Goal: Task Accomplishment & Management: Use online tool/utility

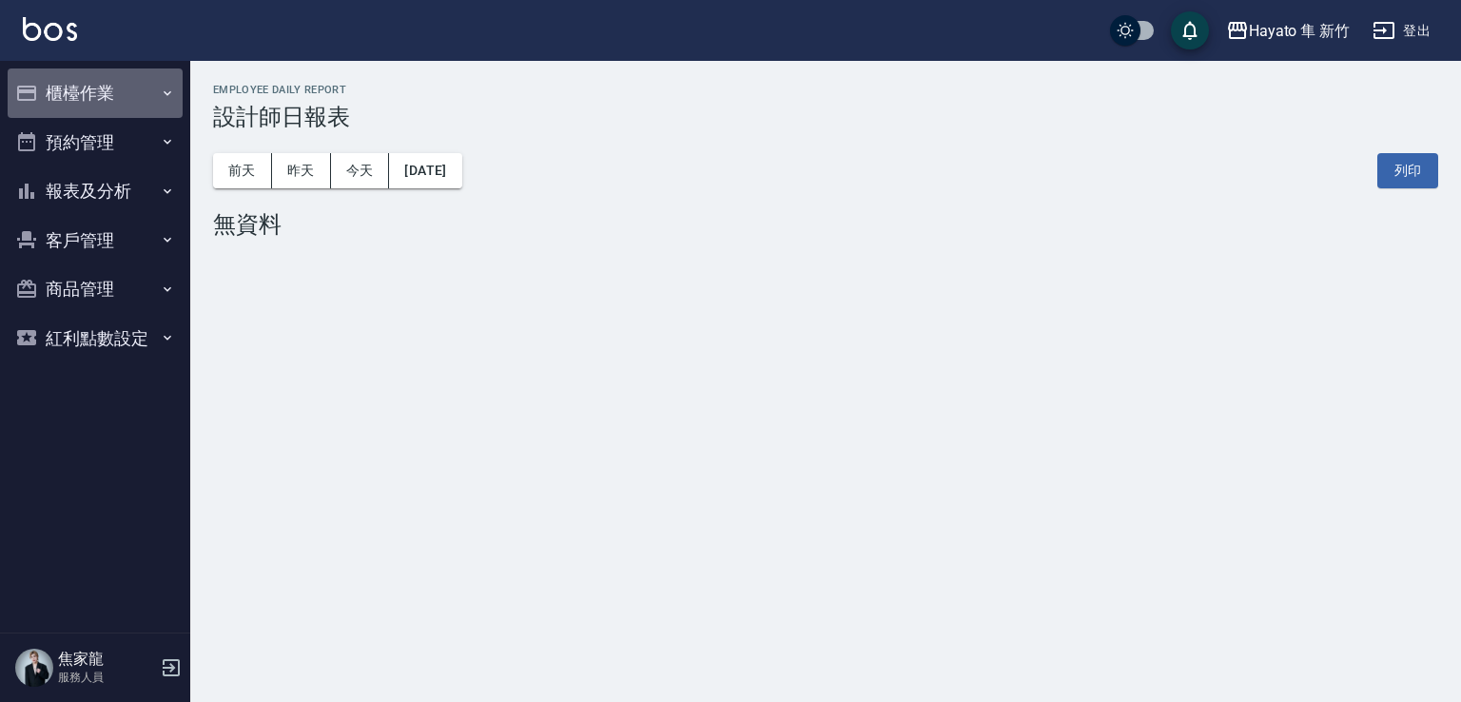
click at [45, 100] on button "櫃檯作業" at bounding box center [95, 93] width 175 height 49
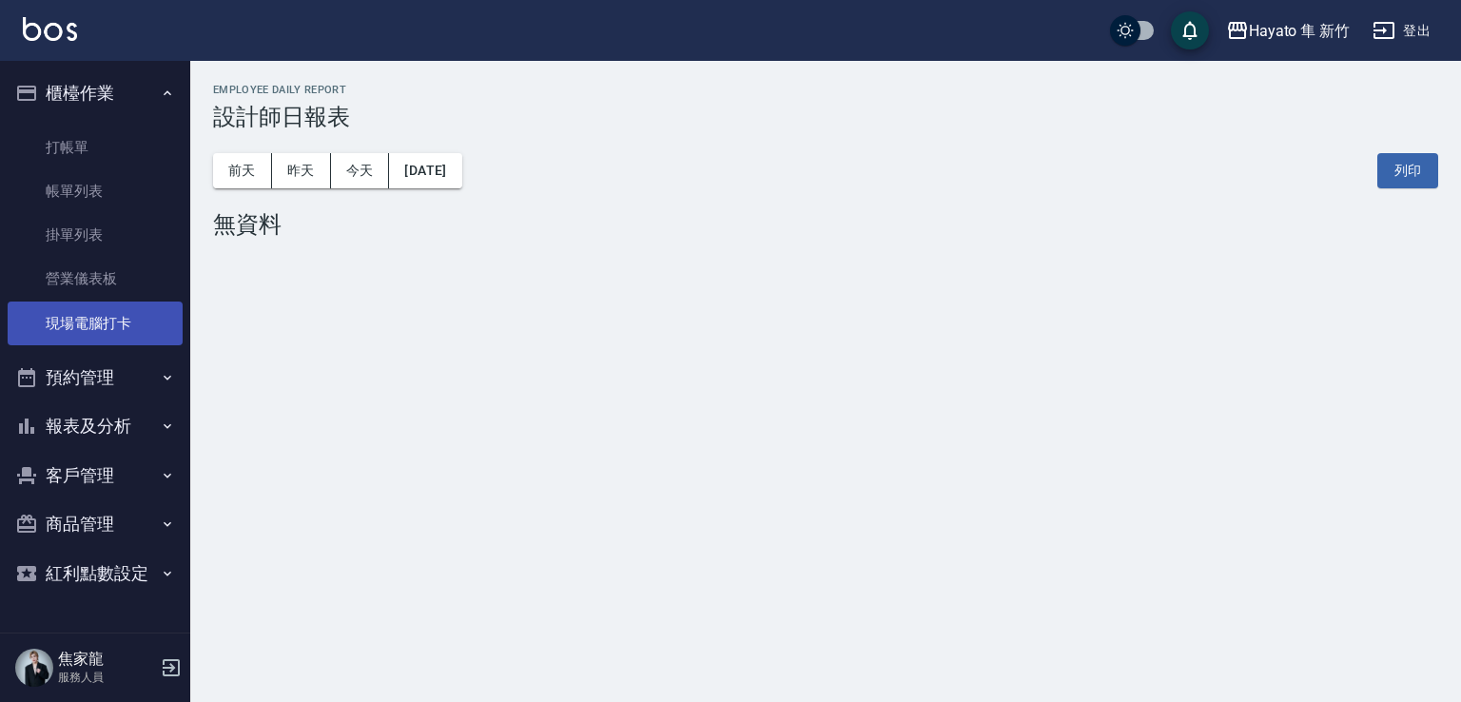
click at [35, 339] on link "現場電腦打卡" at bounding box center [95, 324] width 175 height 44
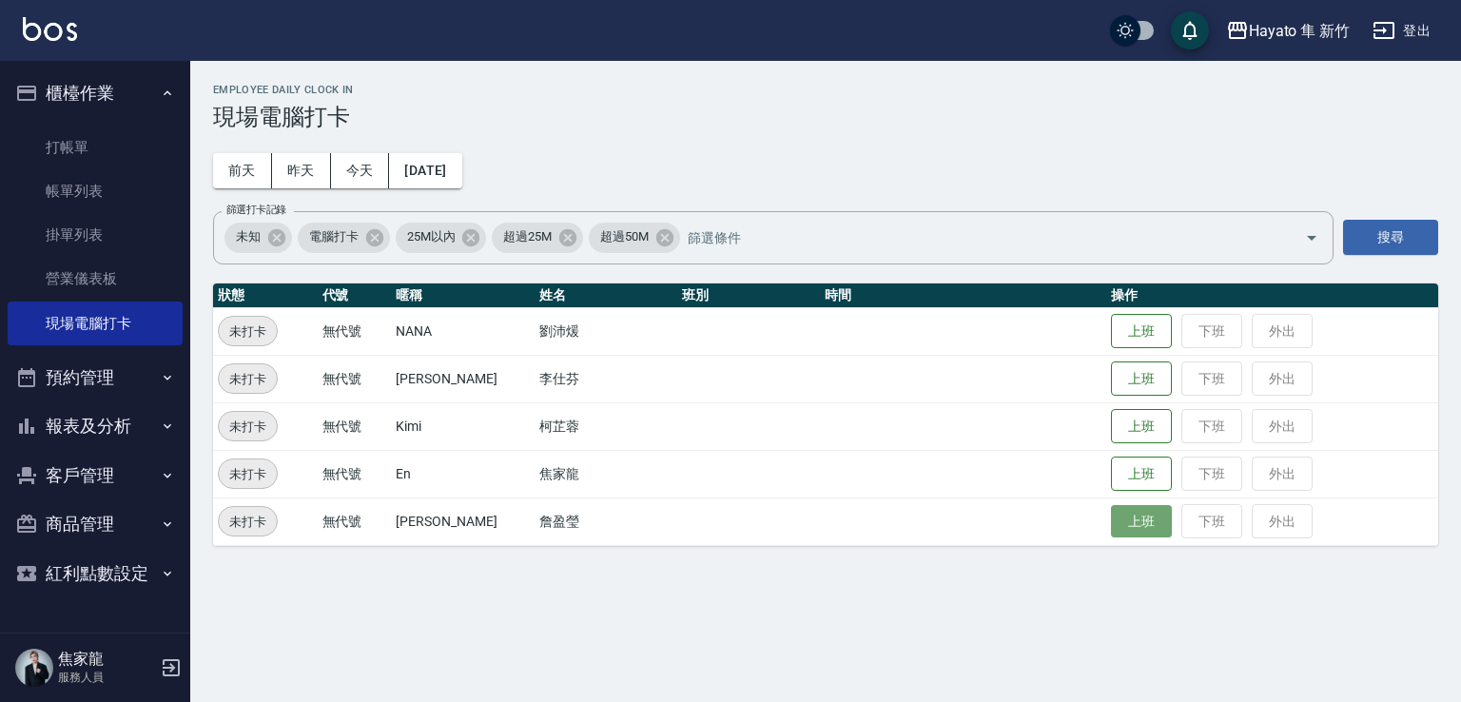
click at [1115, 537] on button "上班" at bounding box center [1141, 521] width 61 height 33
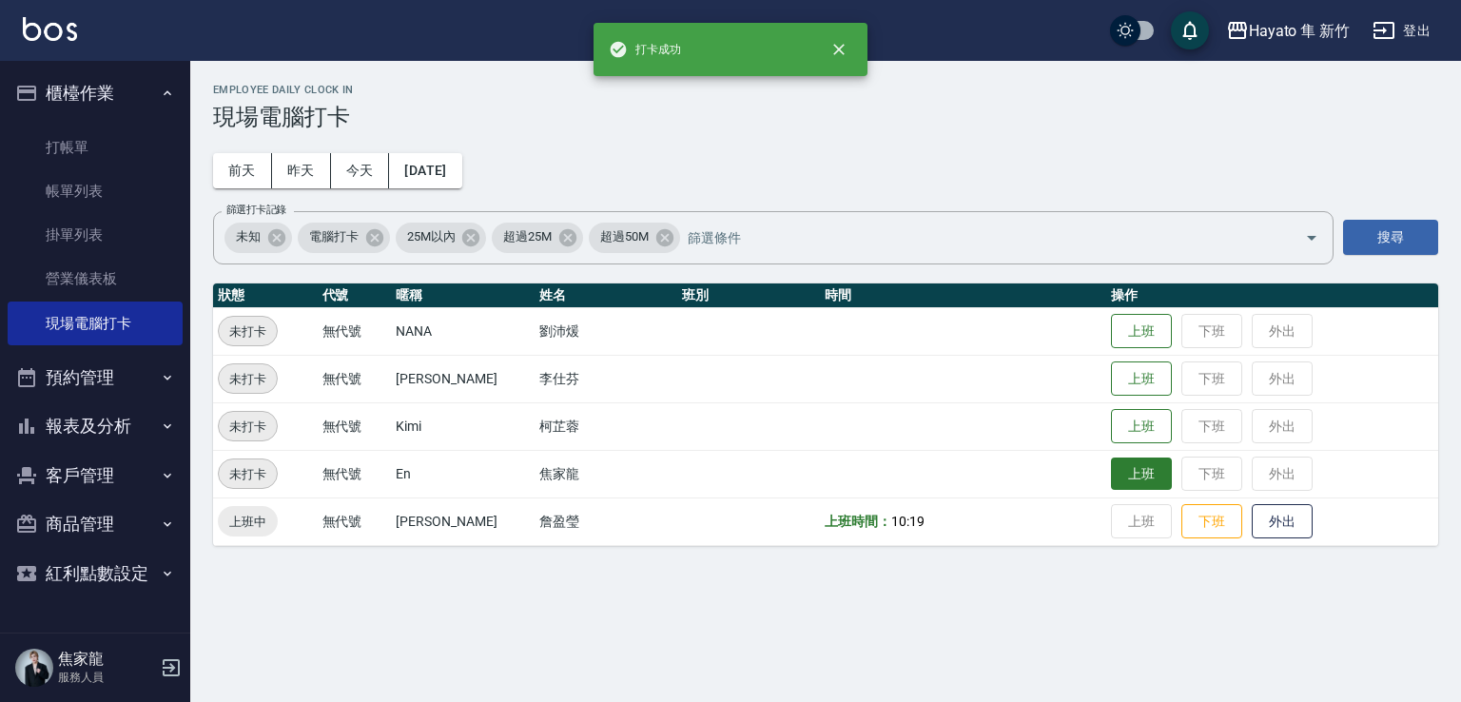
click at [1111, 467] on button "上班" at bounding box center [1141, 474] width 61 height 33
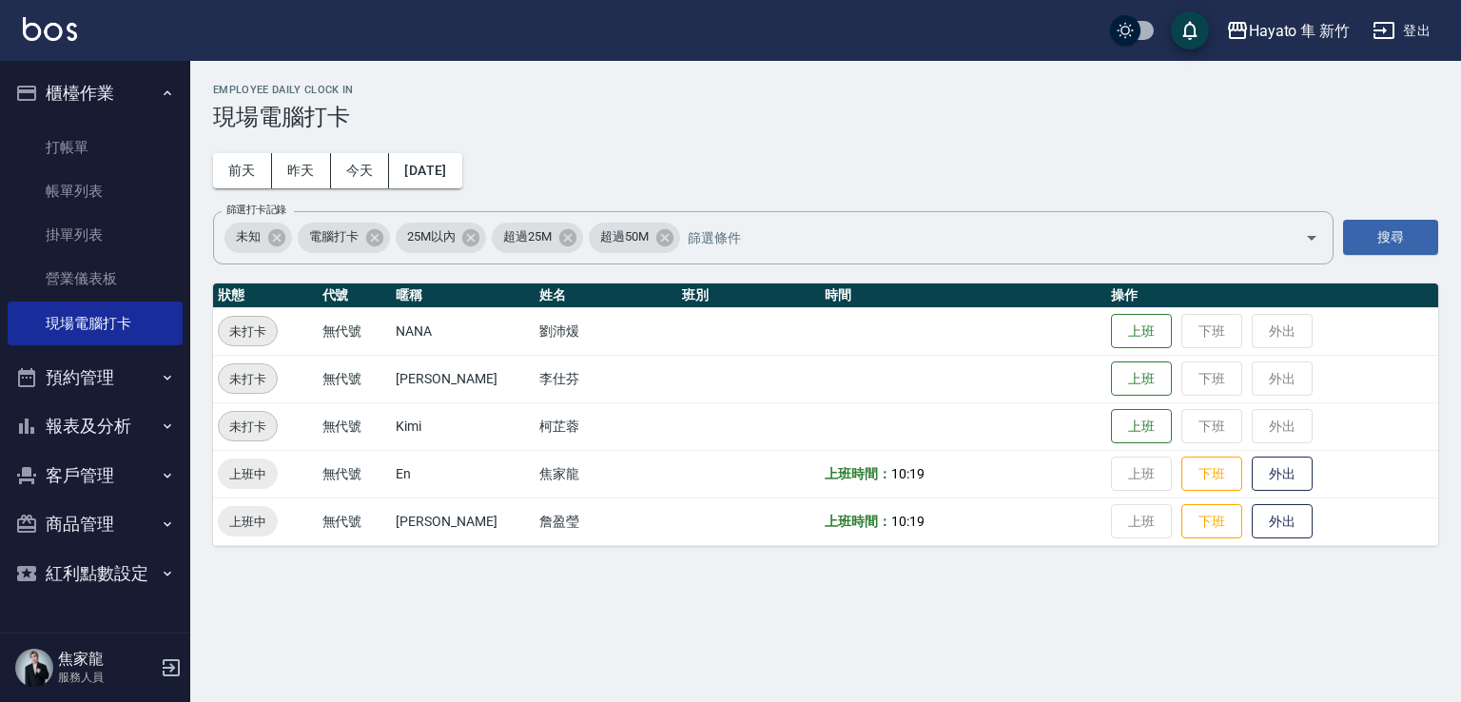
drag, startPoint x: 1366, startPoint y: 370, endPoint x: 966, endPoint y: 104, distance: 481.1
click at [1372, 370] on td "上班 下班 外出" at bounding box center [1273, 379] width 332 height 48
click at [88, 198] on link "帳單列表" at bounding box center [95, 191] width 175 height 44
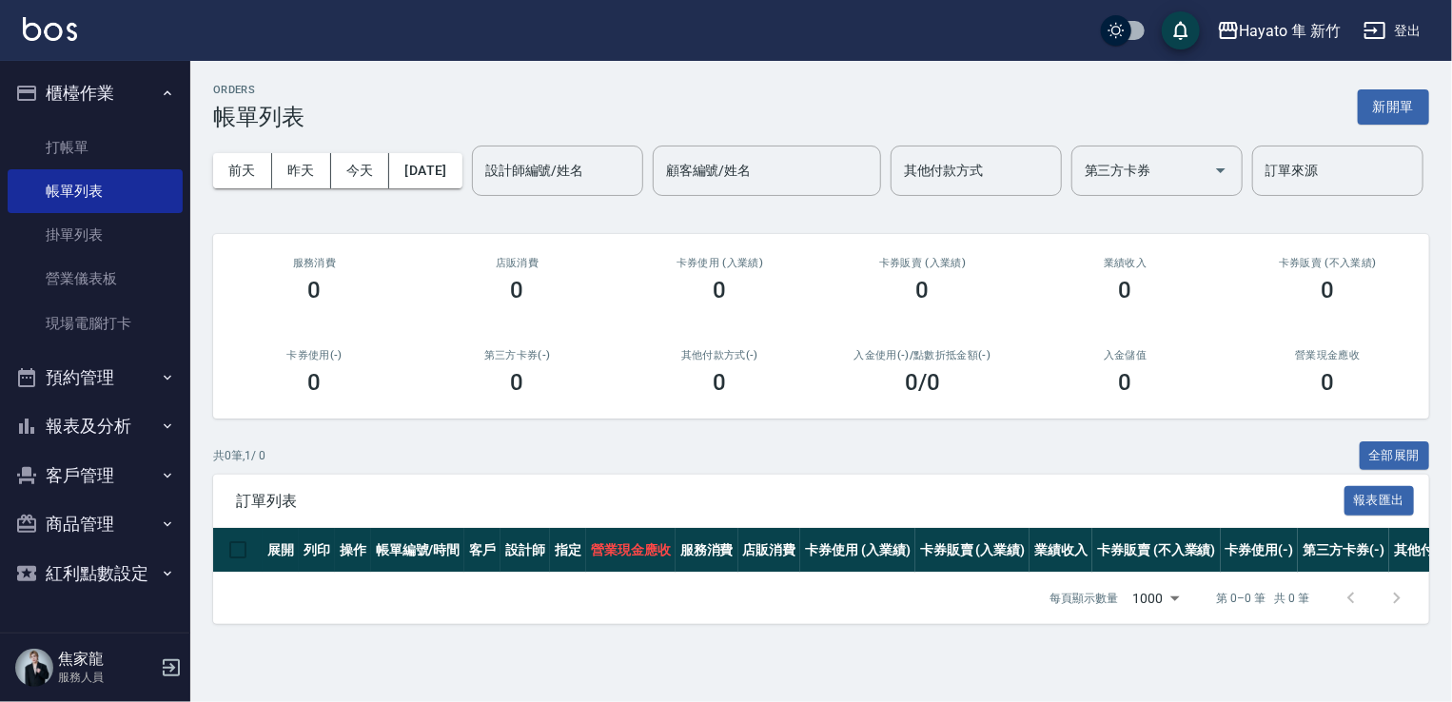
scroll to position [19, 0]
click at [83, 402] on button "報表及分析" at bounding box center [95, 426] width 175 height 49
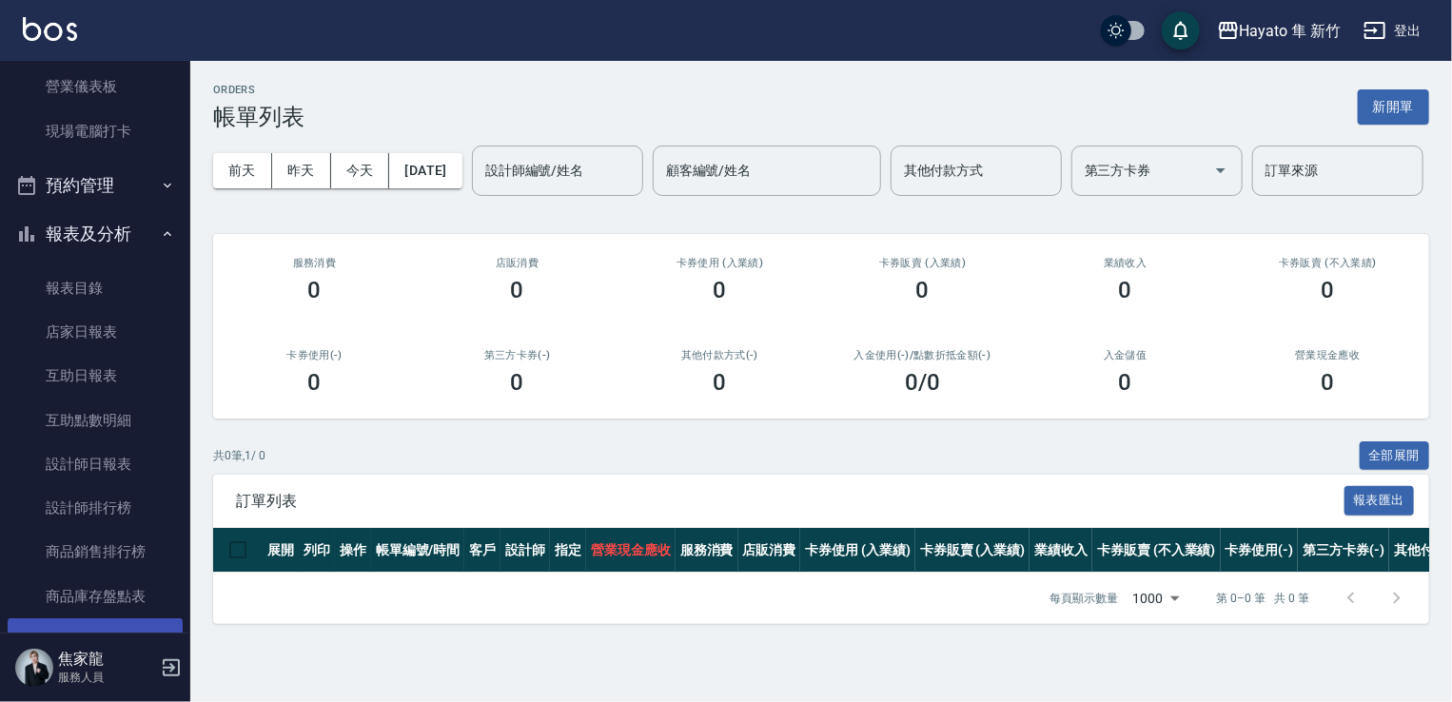
scroll to position [381, 0]
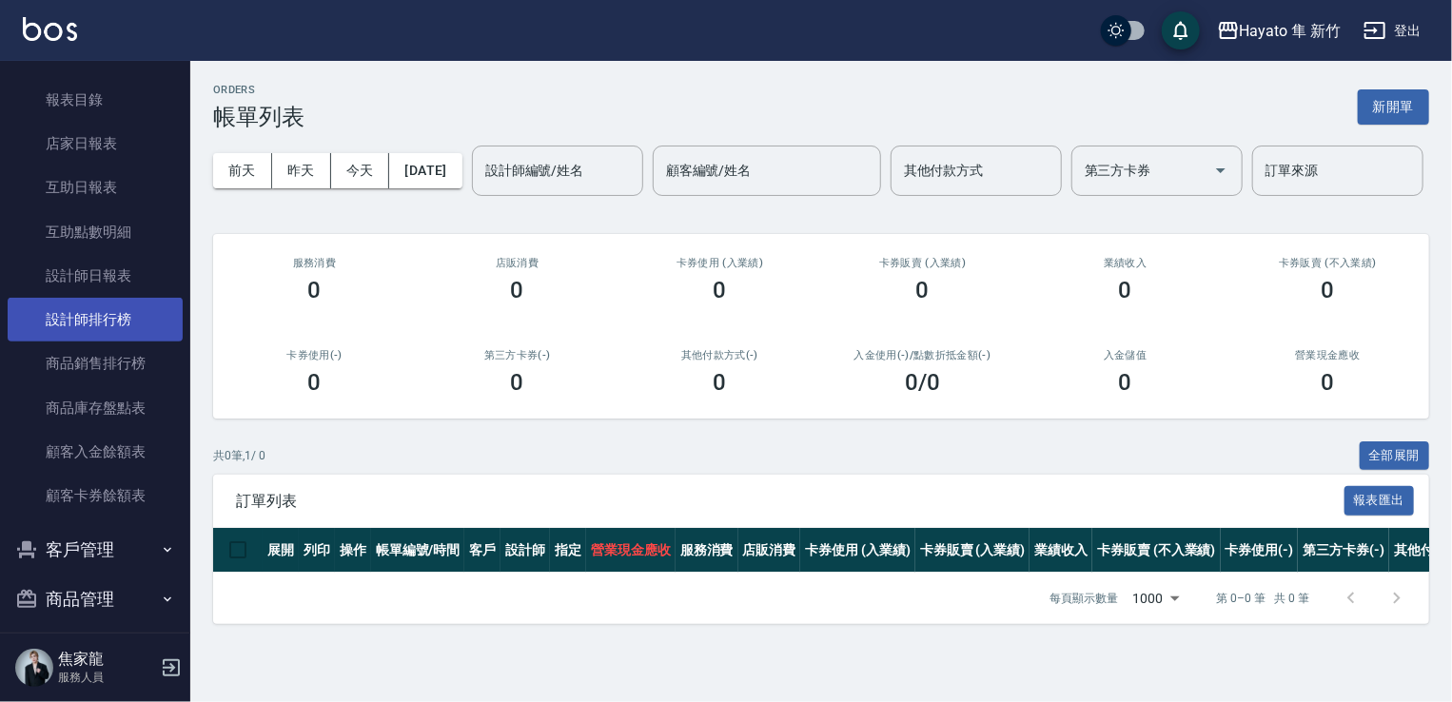
click at [108, 321] on link "設計師排行榜" at bounding box center [95, 320] width 175 height 44
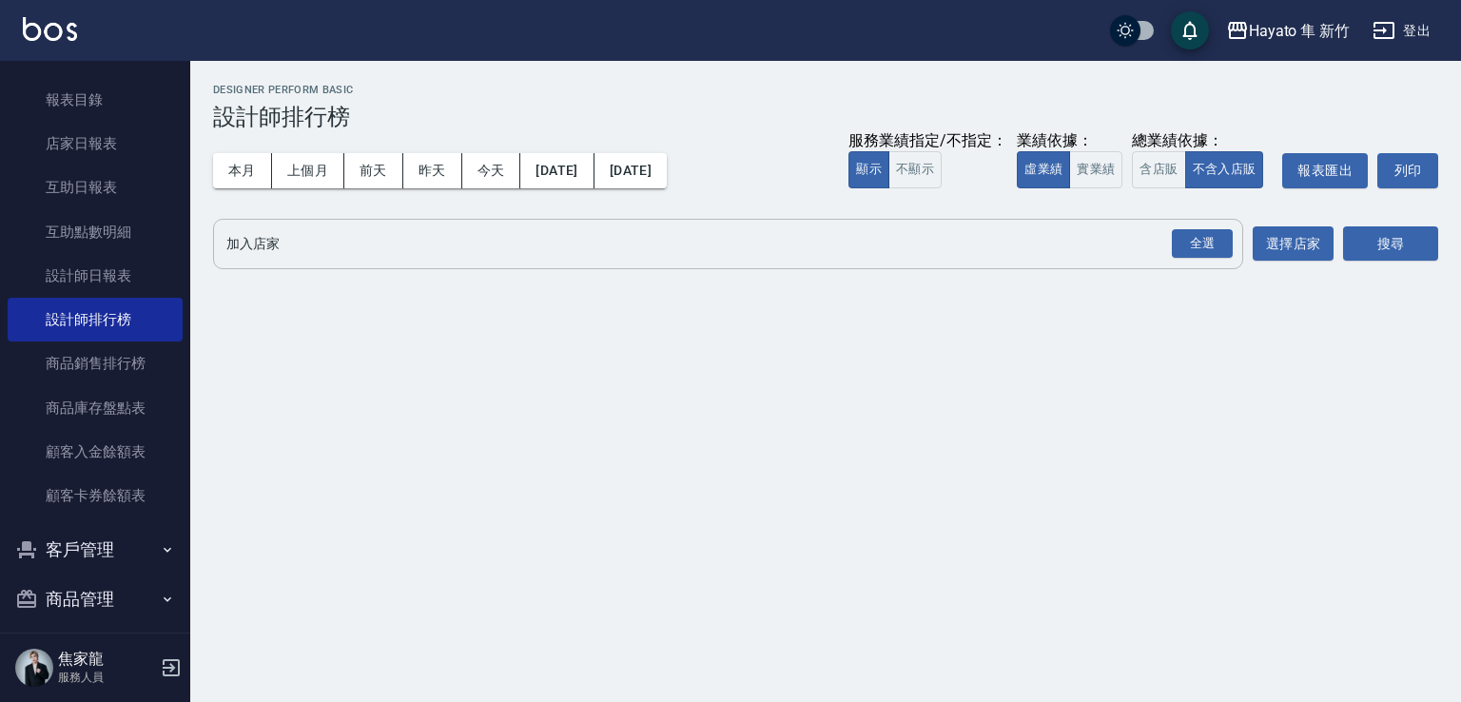
click at [1176, 260] on div "全選" at bounding box center [1201, 244] width 67 height 50
click at [1198, 245] on div "全選" at bounding box center [1202, 243] width 61 height 29
click at [1379, 243] on button "搜尋" at bounding box center [1390, 244] width 95 height 35
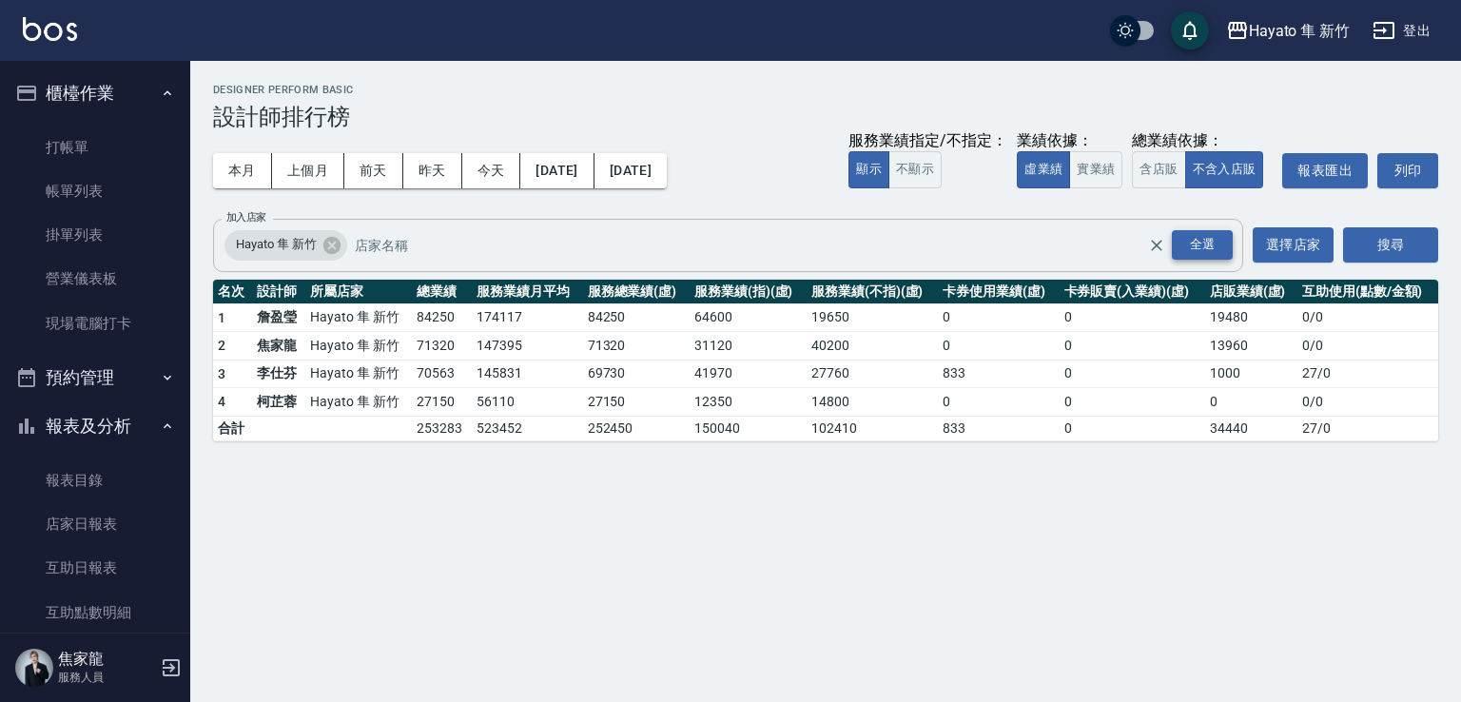
click at [1218, 249] on div "全選" at bounding box center [1202, 244] width 61 height 29
click at [1425, 233] on button "搜尋" at bounding box center [1390, 244] width 95 height 35
click at [56, 141] on link "打帳單" at bounding box center [95, 148] width 175 height 44
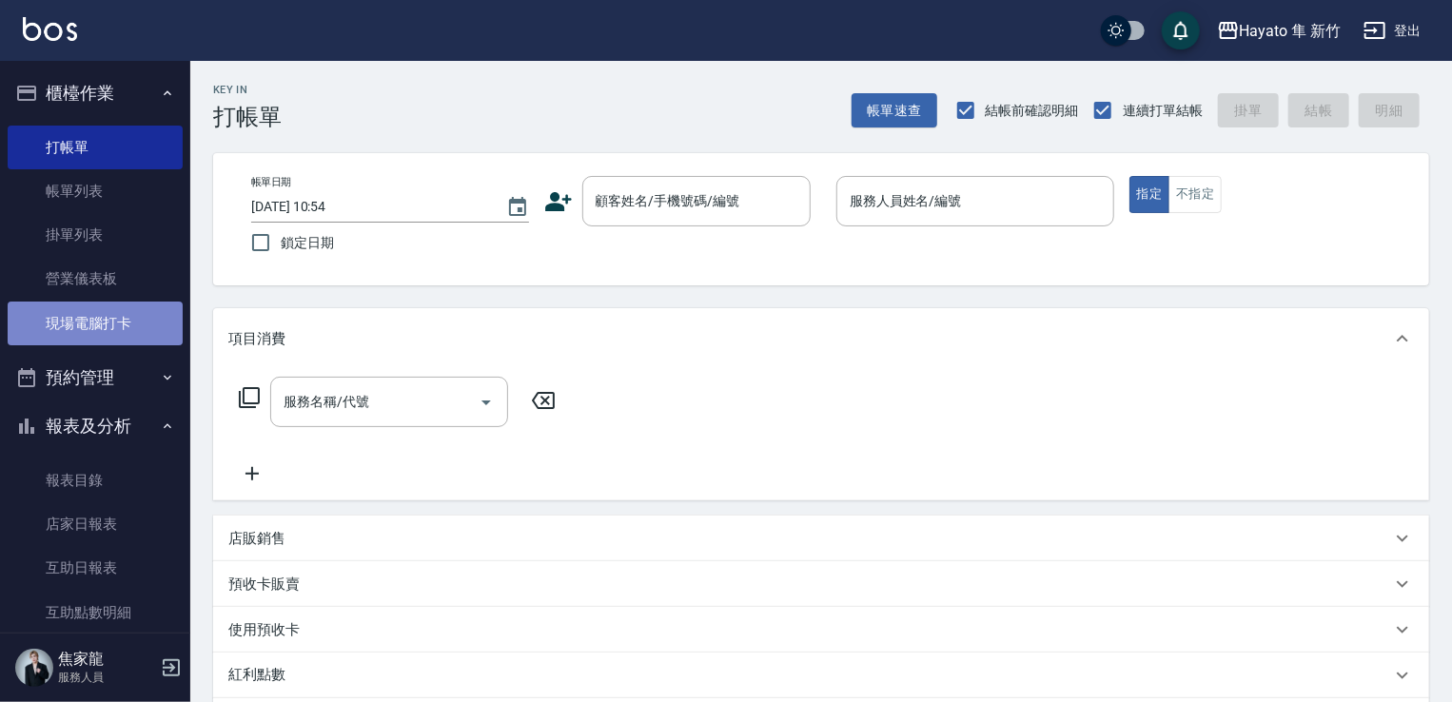
click at [130, 313] on link "現場電腦打卡" at bounding box center [95, 324] width 175 height 44
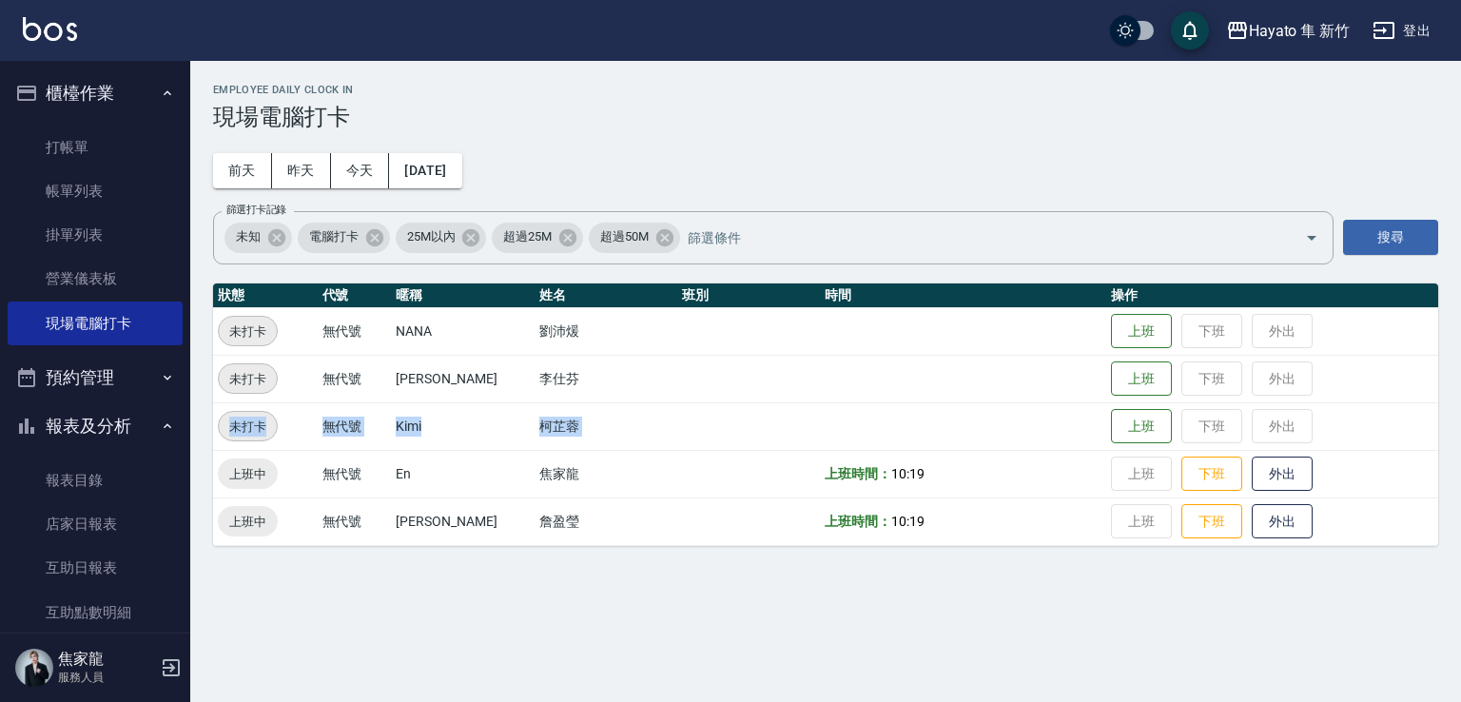
click at [1138, 397] on tbody "未打卡 無代號 [PERSON_NAME] 上班 下班 外出 未打卡 無代號 [PERSON_NAME] [PERSON_NAME] 上班 下班 外出 未打卡…" at bounding box center [825, 426] width 1225 height 238
click at [1116, 416] on button "上班" at bounding box center [1141, 426] width 61 height 33
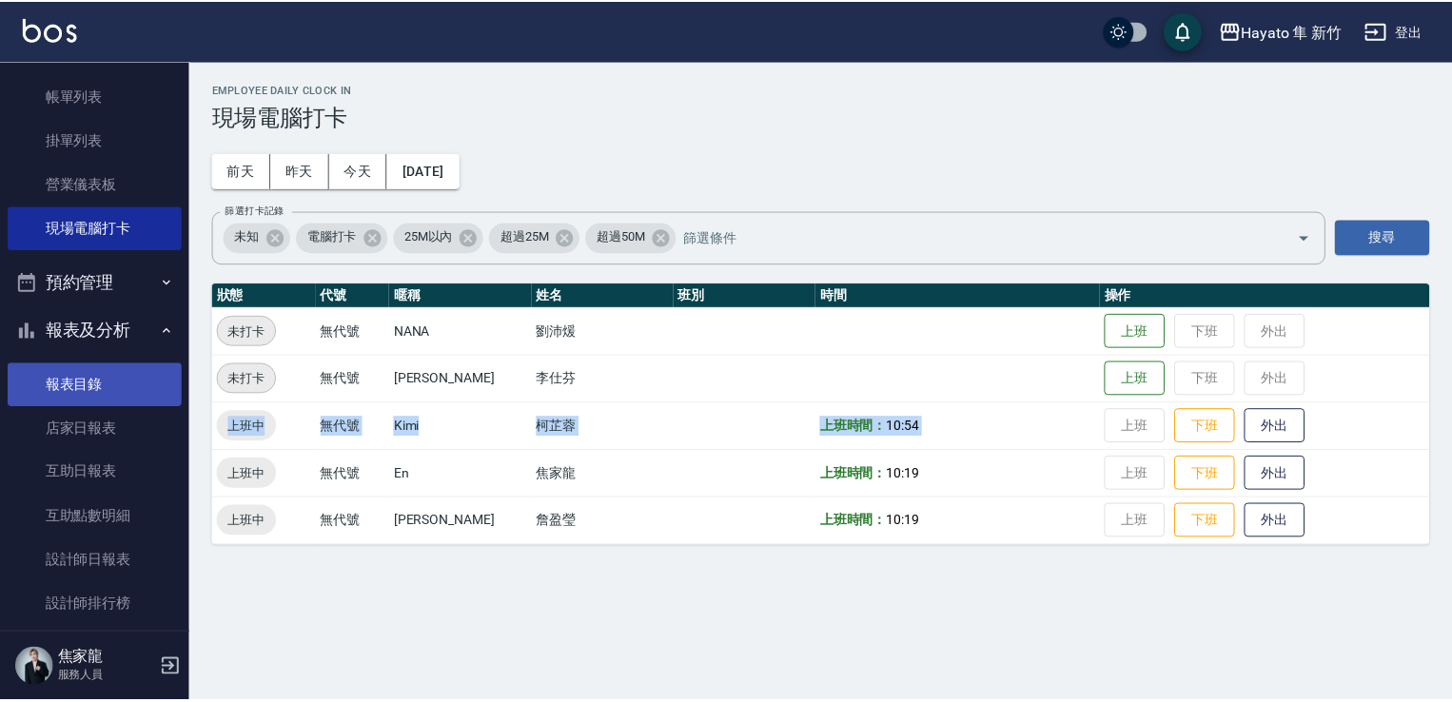
scroll to position [190, 0]
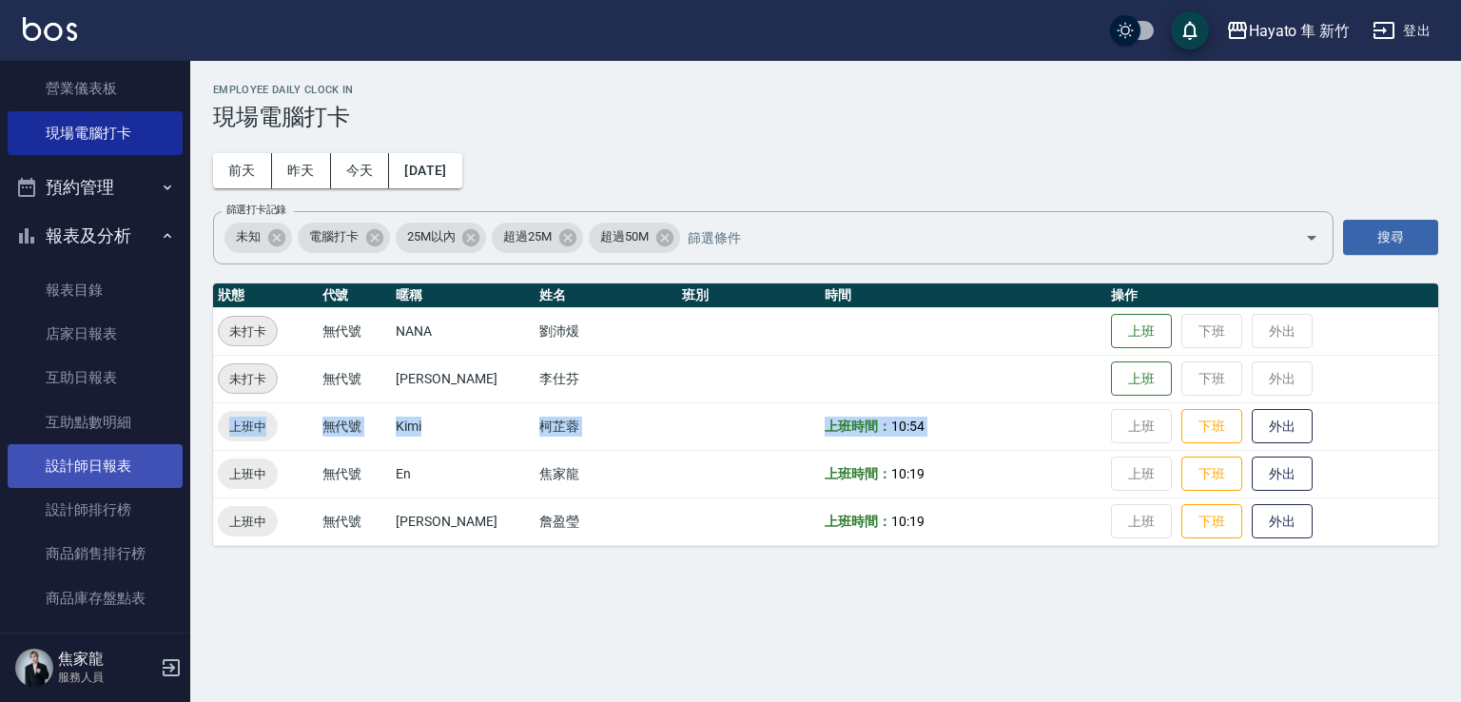
click at [114, 457] on link "設計師日報表" at bounding box center [95, 466] width 175 height 44
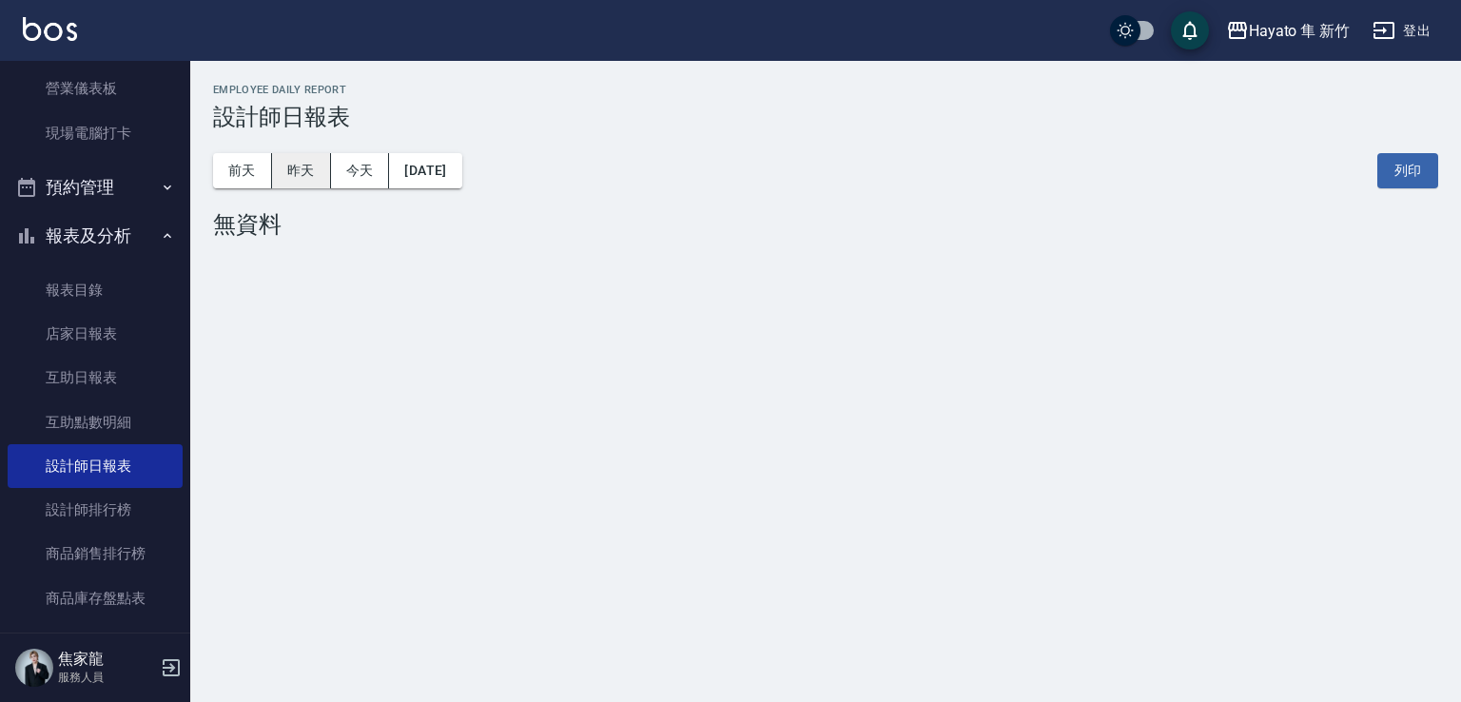
click at [300, 176] on button "昨天" at bounding box center [301, 170] width 59 height 35
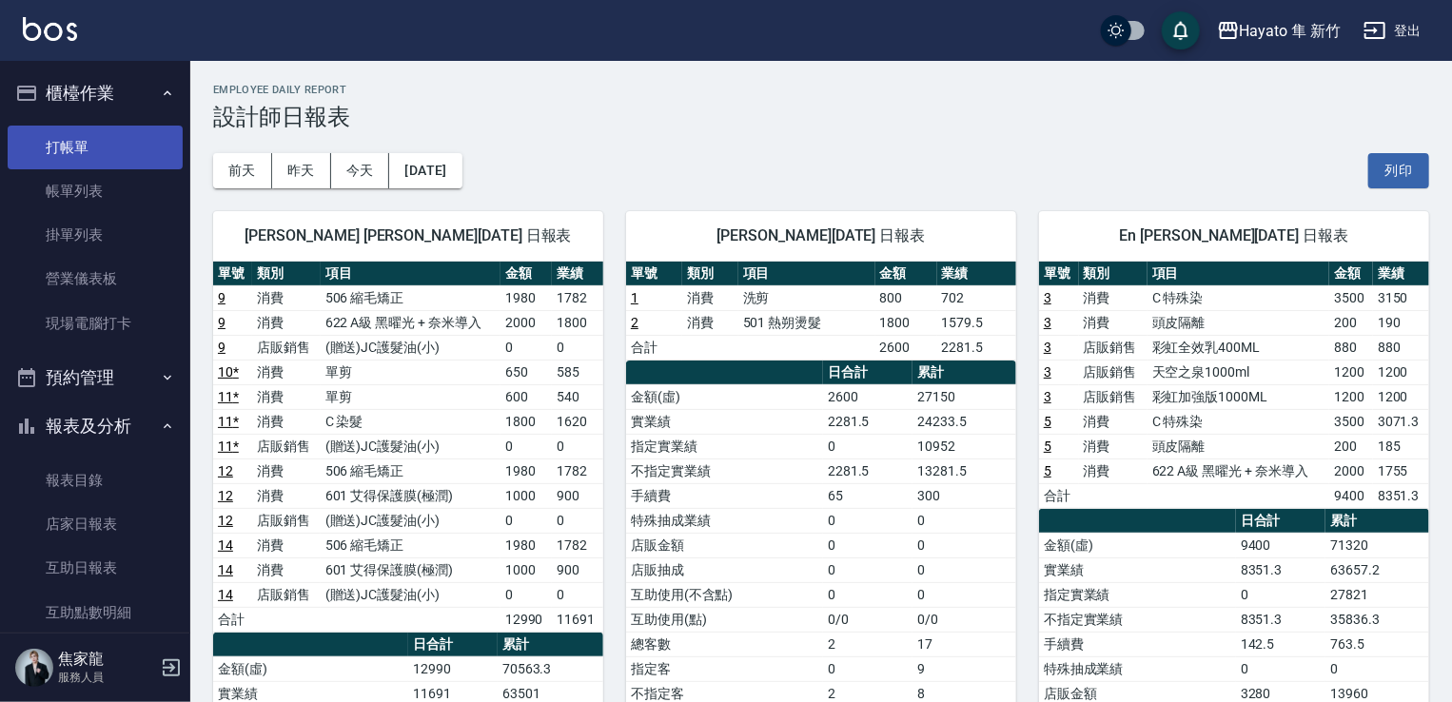
click at [96, 157] on link "打帳單" at bounding box center [95, 148] width 175 height 44
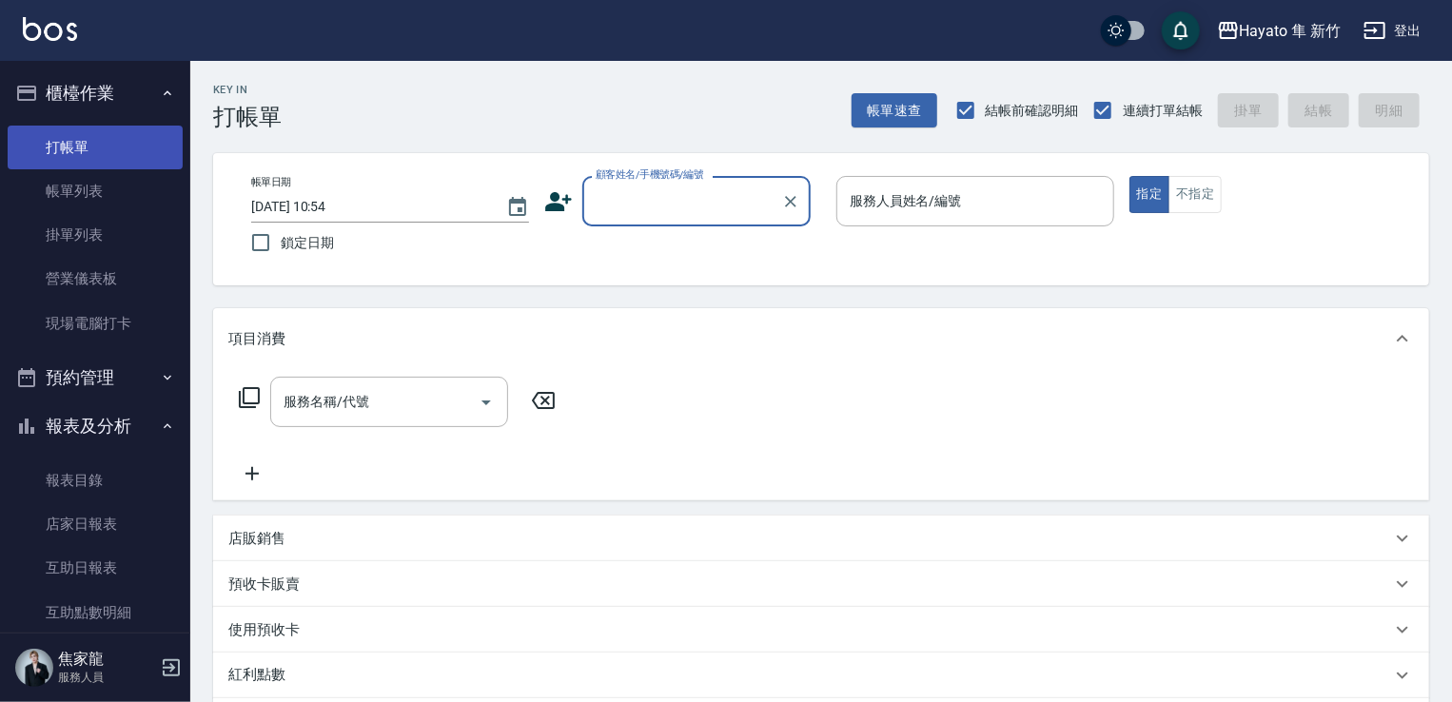
click at [66, 153] on link "打帳單" at bounding box center [95, 148] width 175 height 44
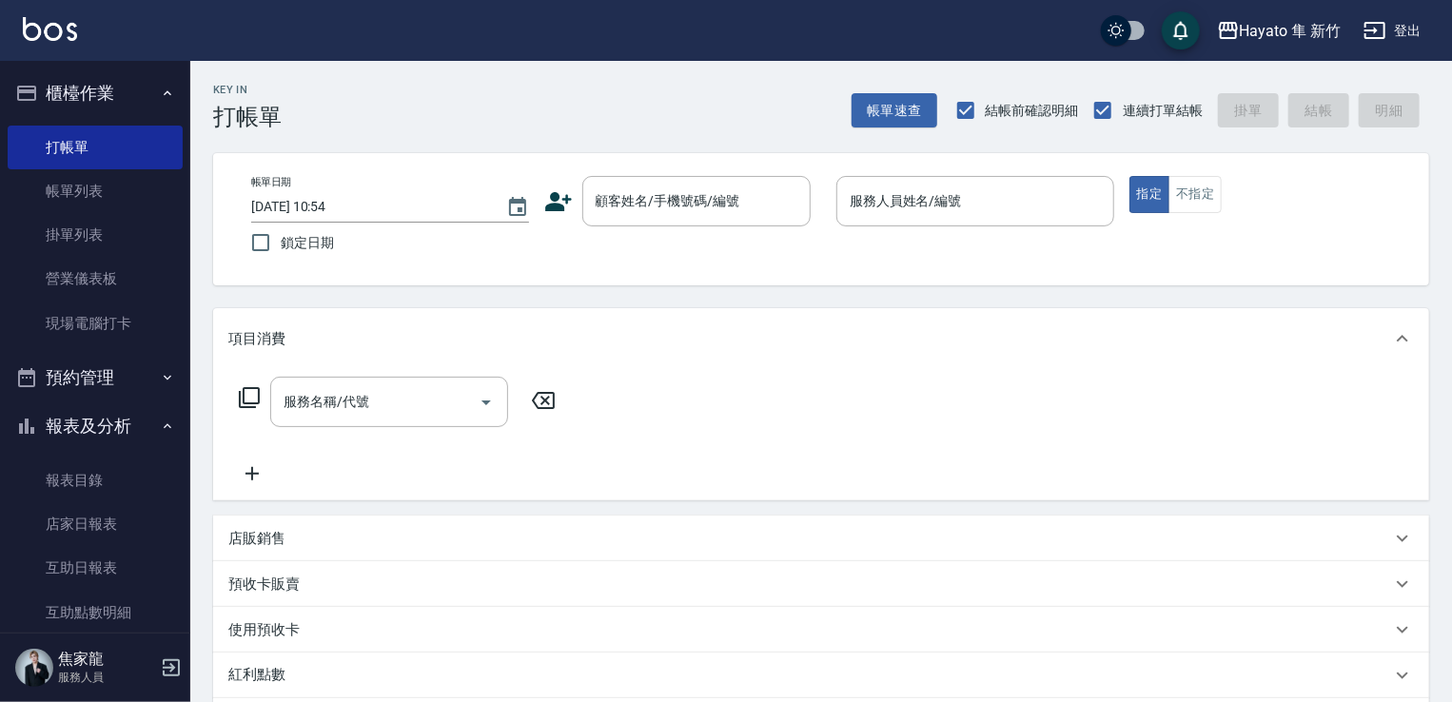
click at [997, 701] on html "Hayato 隼 新竹 登出 櫃檯作業 打帳單 帳單列表 掛單列表 營業儀表板 現場電腦打卡 預約管理 預約管理 報表及分析 報表目錄 店家日報表 互助日報表…" at bounding box center [726, 498] width 1452 height 996
click at [123, 326] on link "現場電腦打卡" at bounding box center [95, 324] width 175 height 44
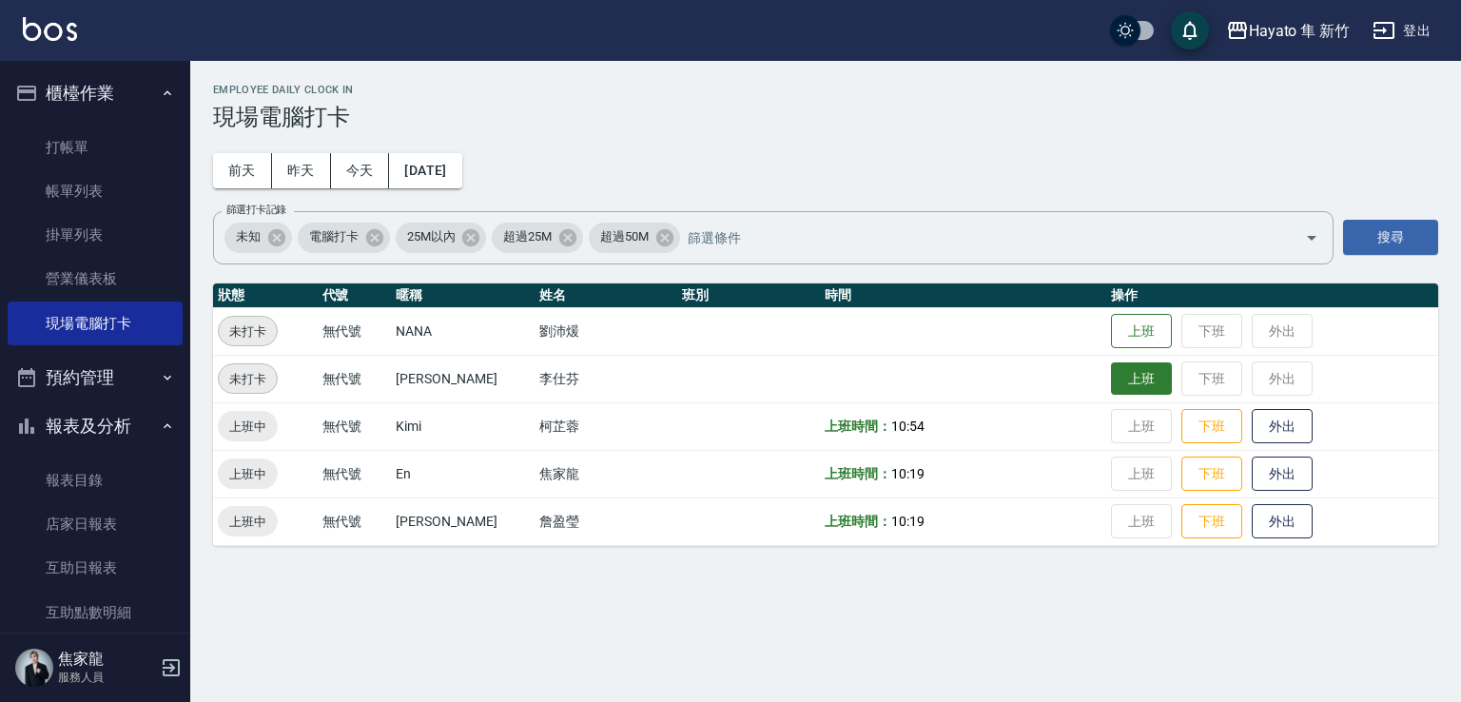
click at [1127, 383] on button "上班" at bounding box center [1141, 379] width 61 height 33
click at [66, 421] on button "報表及分析" at bounding box center [95, 426] width 175 height 49
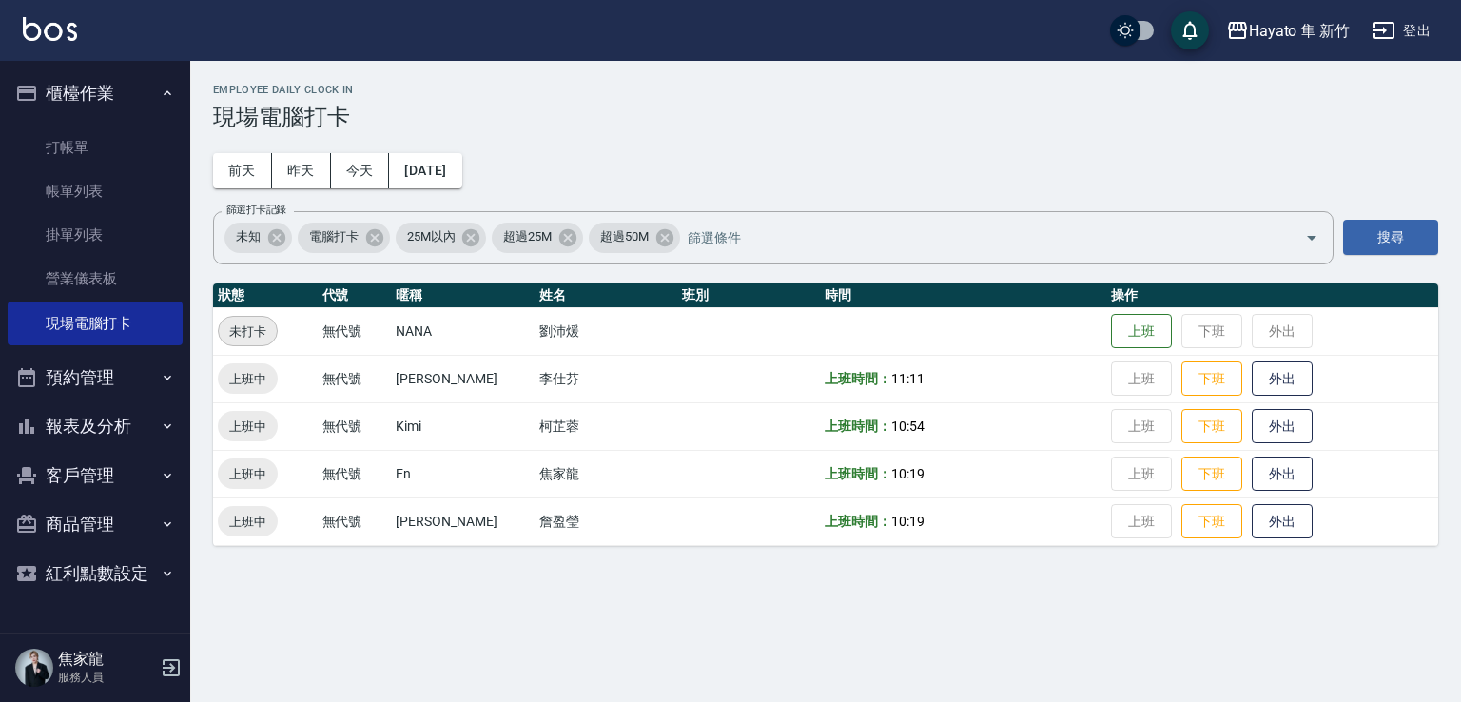
click at [80, 431] on button "報表及分析" at bounding box center [95, 426] width 175 height 49
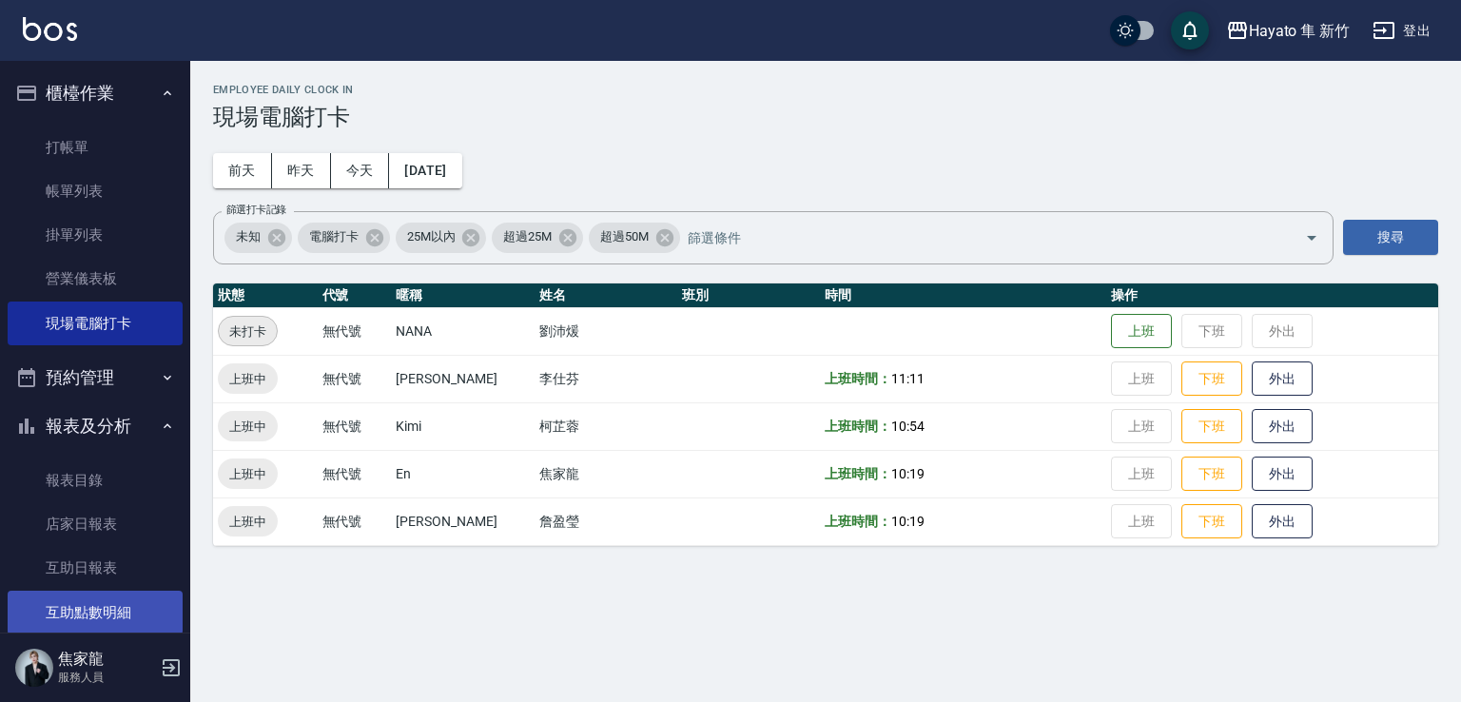
scroll to position [95, 0]
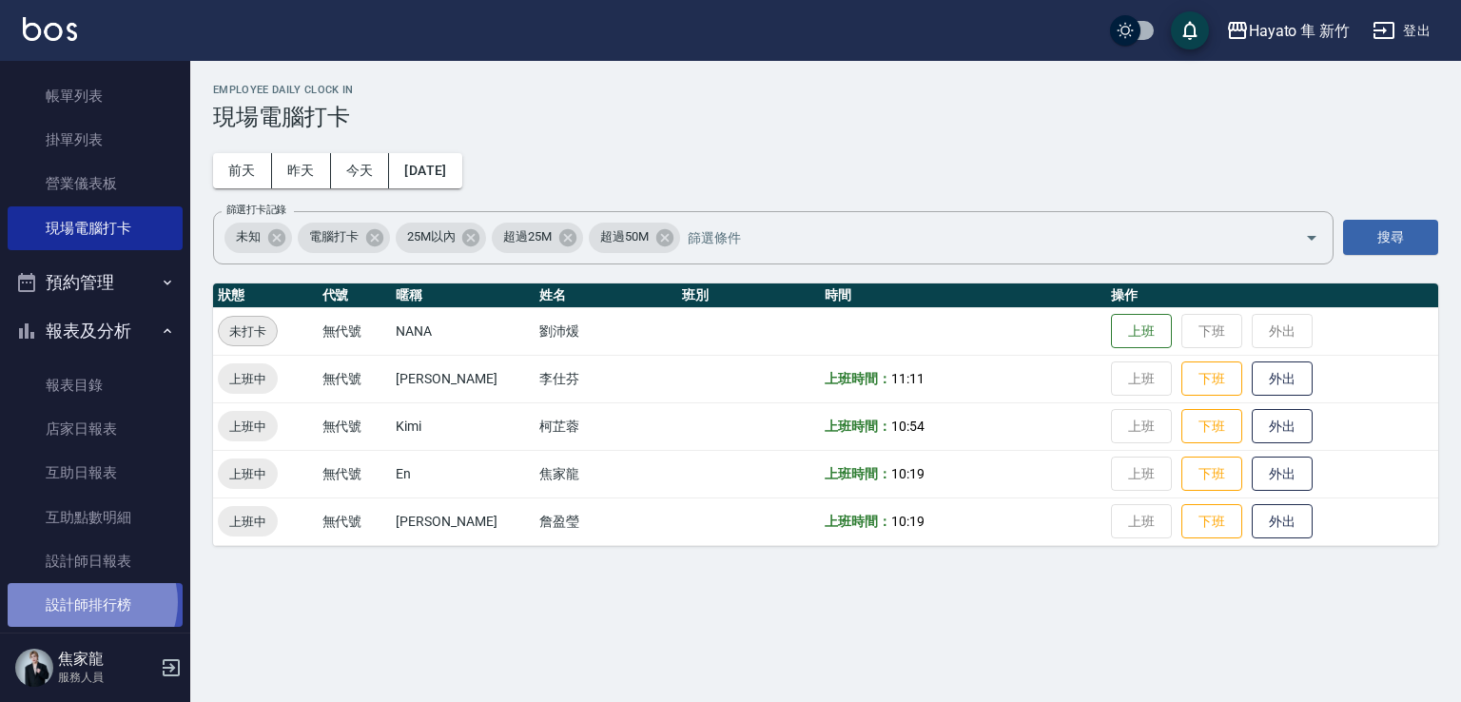
click at [88, 602] on link "設計師排行榜" at bounding box center [95, 605] width 175 height 44
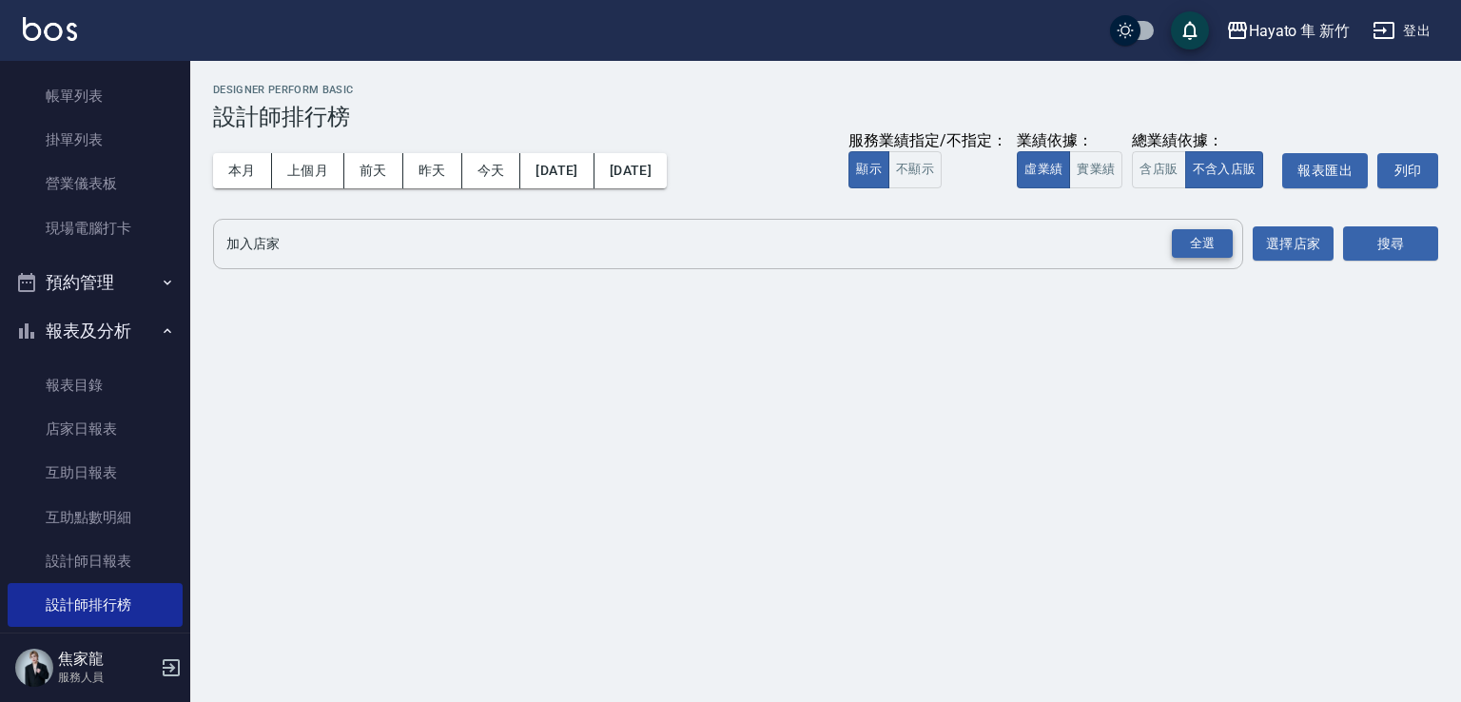
drag, startPoint x: 1165, startPoint y: 248, endPoint x: 1184, endPoint y: 248, distance: 19.0
click at [1184, 248] on div "全選 加入店家" at bounding box center [728, 244] width 1030 height 50
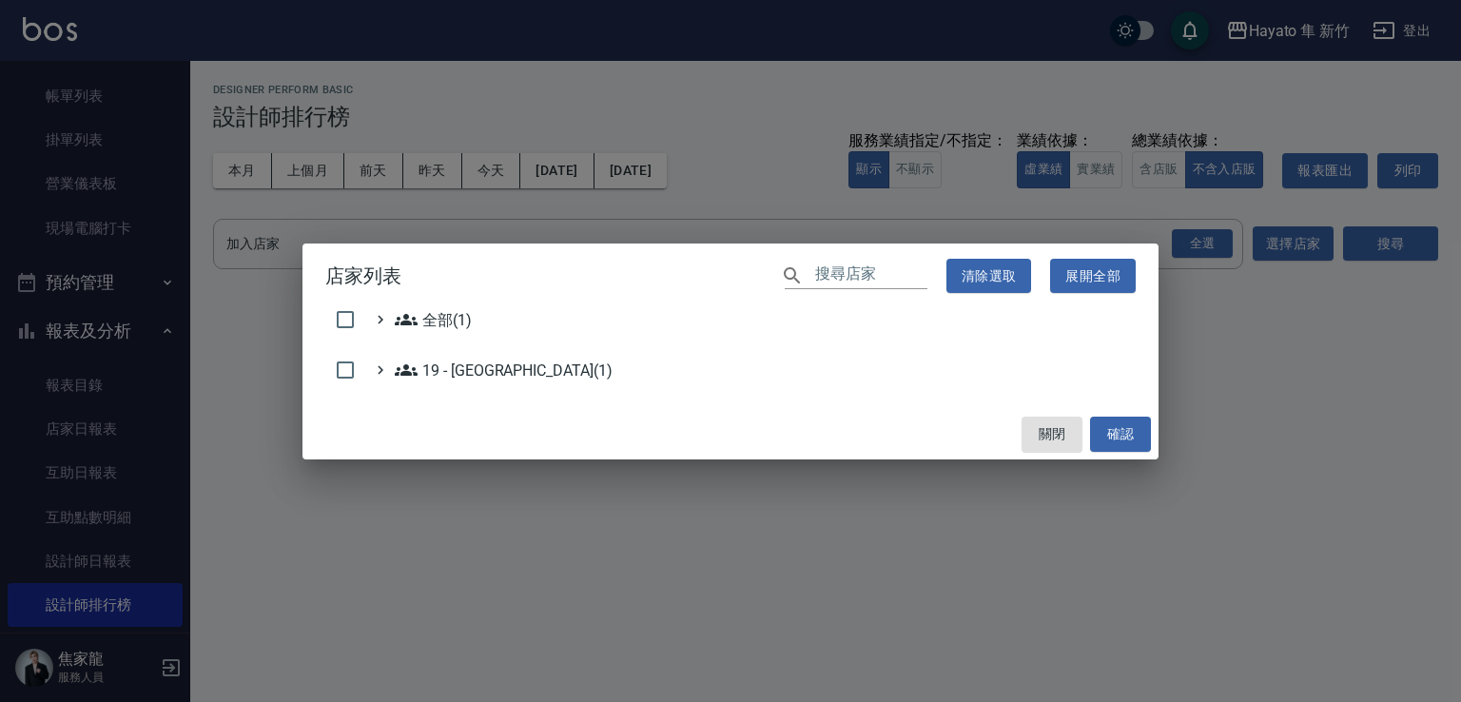
click at [1207, 233] on div "店家列表 ​ 清除選取 展開全部 全部(1) 19 - 新城區(1) 關閉 確認" at bounding box center [730, 351] width 1461 height 702
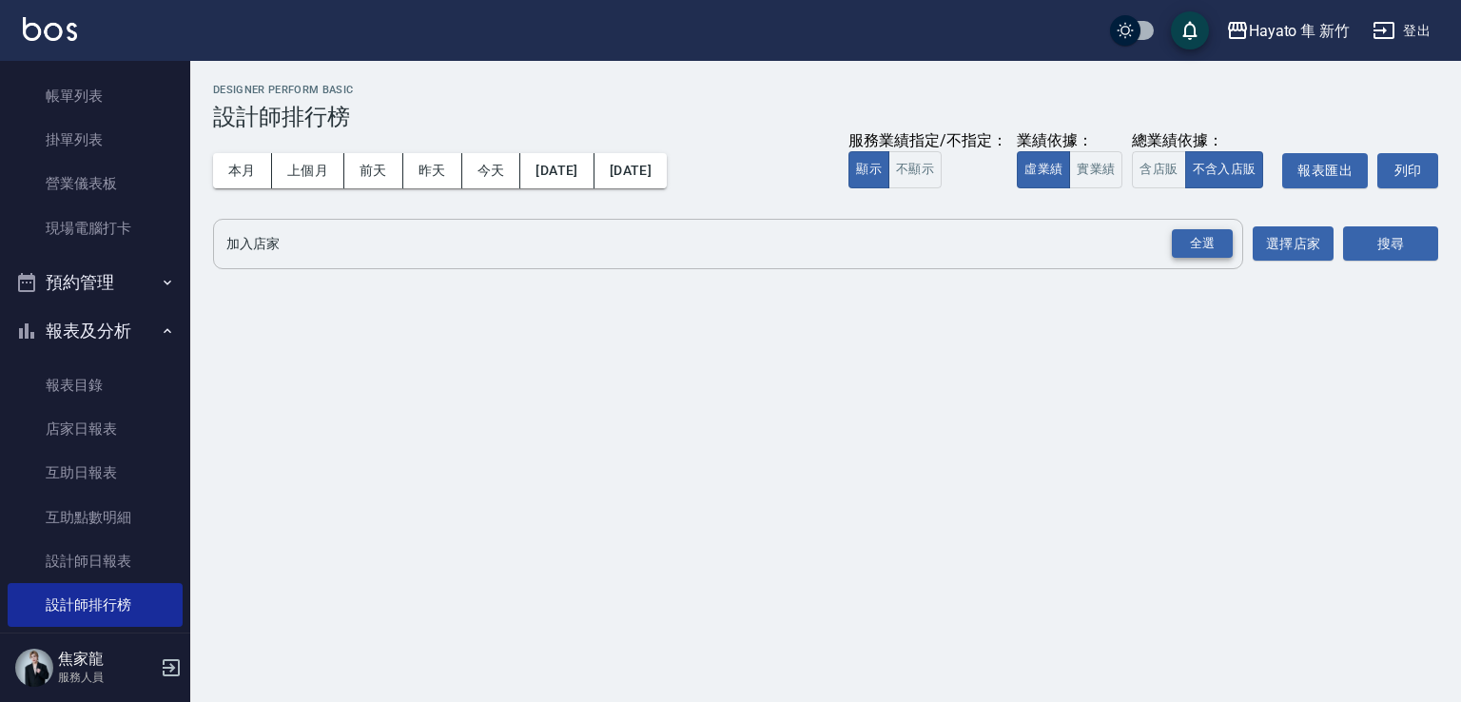
click at [1217, 248] on div "全選" at bounding box center [1202, 243] width 61 height 29
click at [1397, 237] on button "搜尋" at bounding box center [1390, 244] width 95 height 35
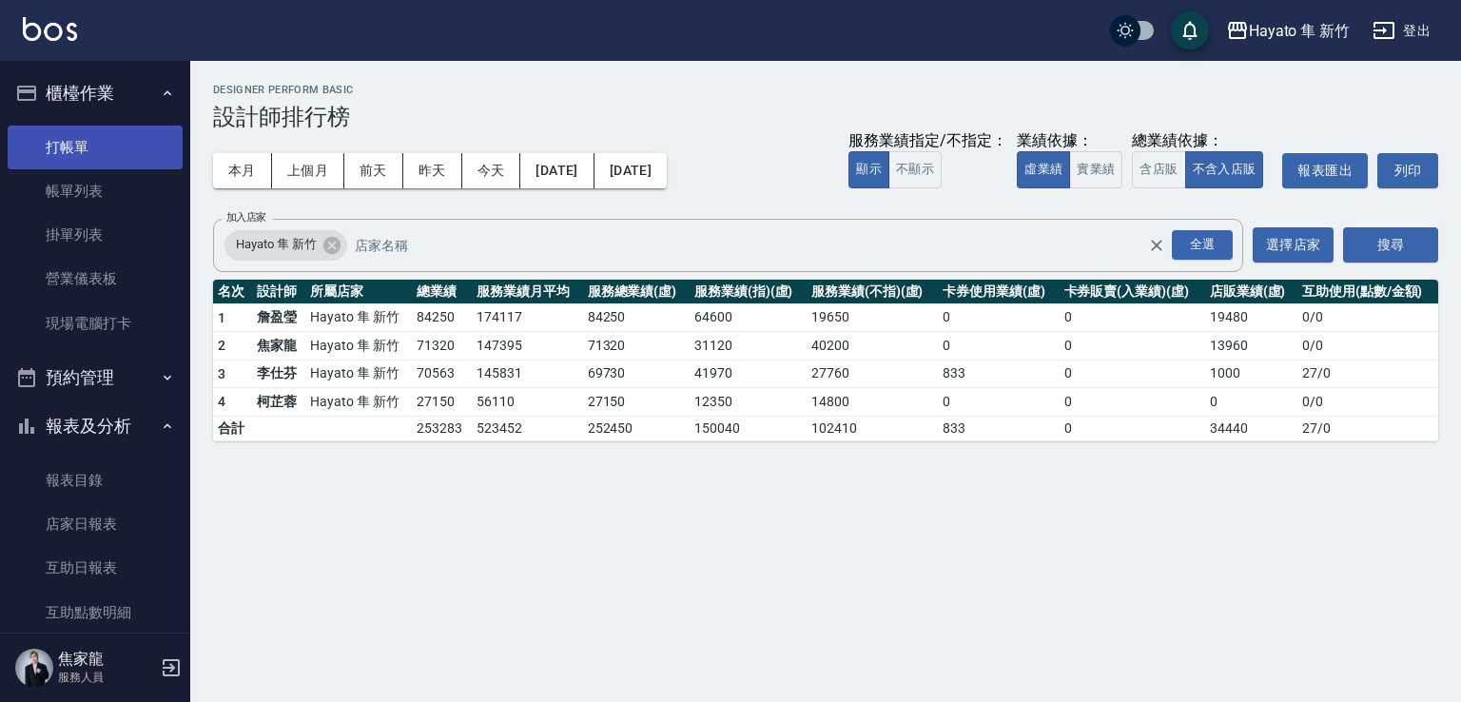
click at [75, 146] on link "打帳單" at bounding box center [95, 148] width 175 height 44
